Goal: Task Accomplishment & Management: Use online tool/utility

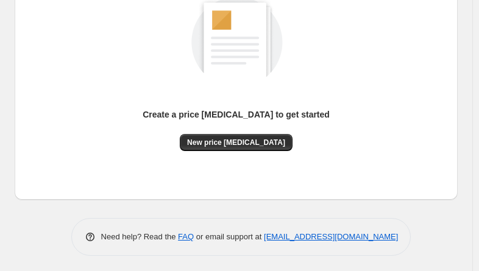
scroll to position [185, 0]
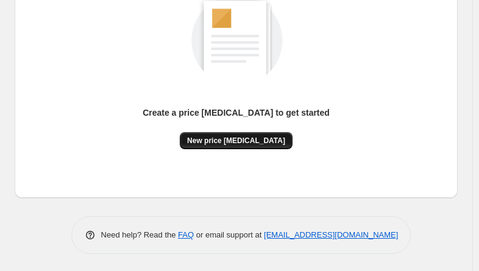
click at [237, 138] on span "New price [MEDICAL_DATA]" at bounding box center [236, 141] width 98 height 10
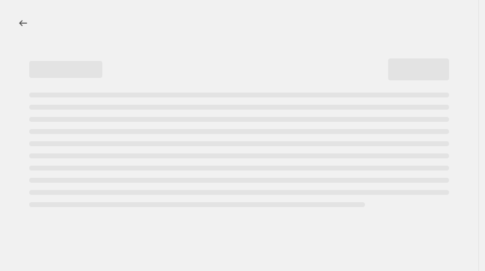
select select "percentage"
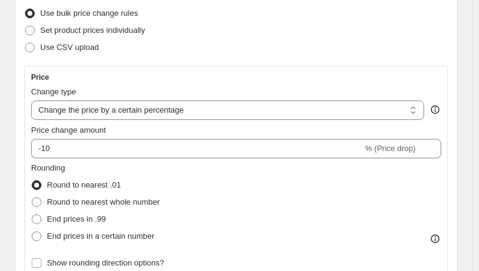
scroll to position [183, 0]
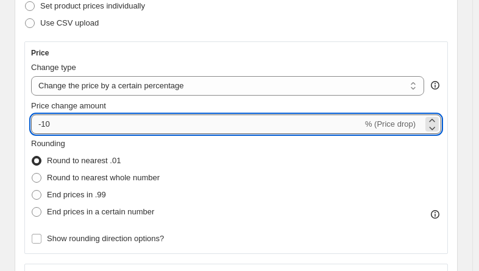
click at [71, 124] on input "-10" at bounding box center [197, 125] width 332 height 20
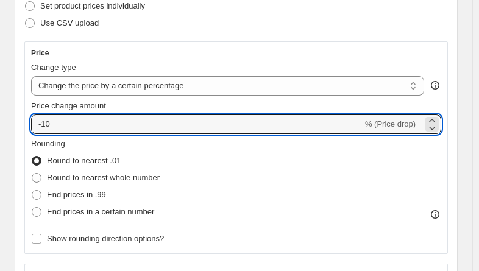
type input "-1"
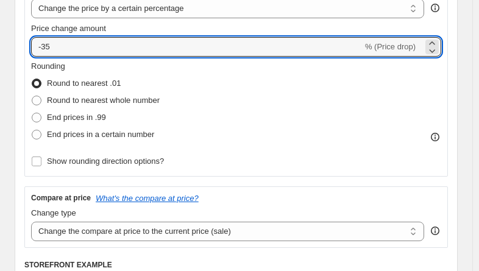
scroll to position [244, 0]
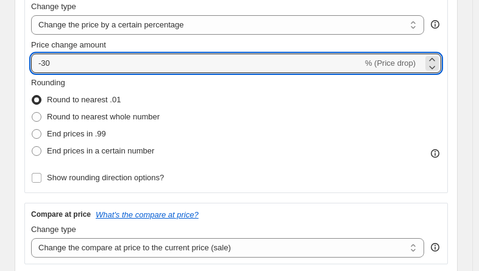
type input "-30"
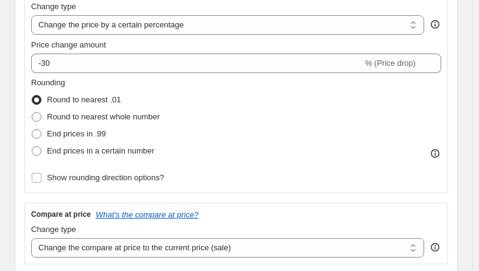
click at [319, 162] on div "Rounding Round to nearest .01 Round to nearest whole number End prices in .99 E…" at bounding box center [236, 132] width 410 height 110
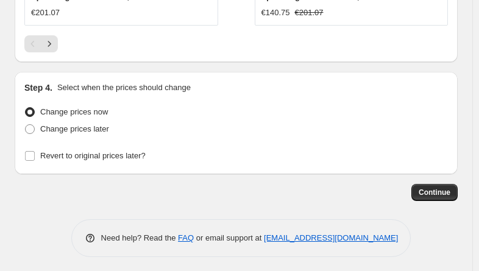
scroll to position [1375, 0]
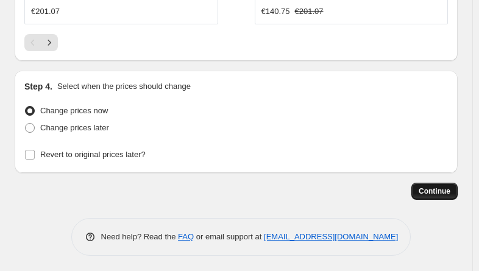
click at [445, 183] on button "Continue" at bounding box center [434, 191] width 46 height 17
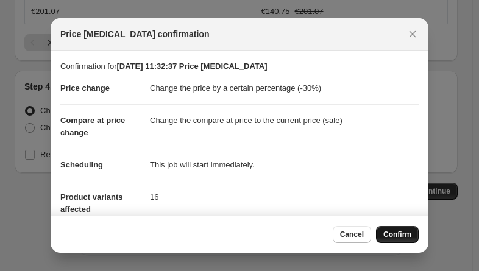
click at [408, 234] on span "Confirm" at bounding box center [397, 235] width 28 height 10
